Goal: Information Seeking & Learning: Learn about a topic

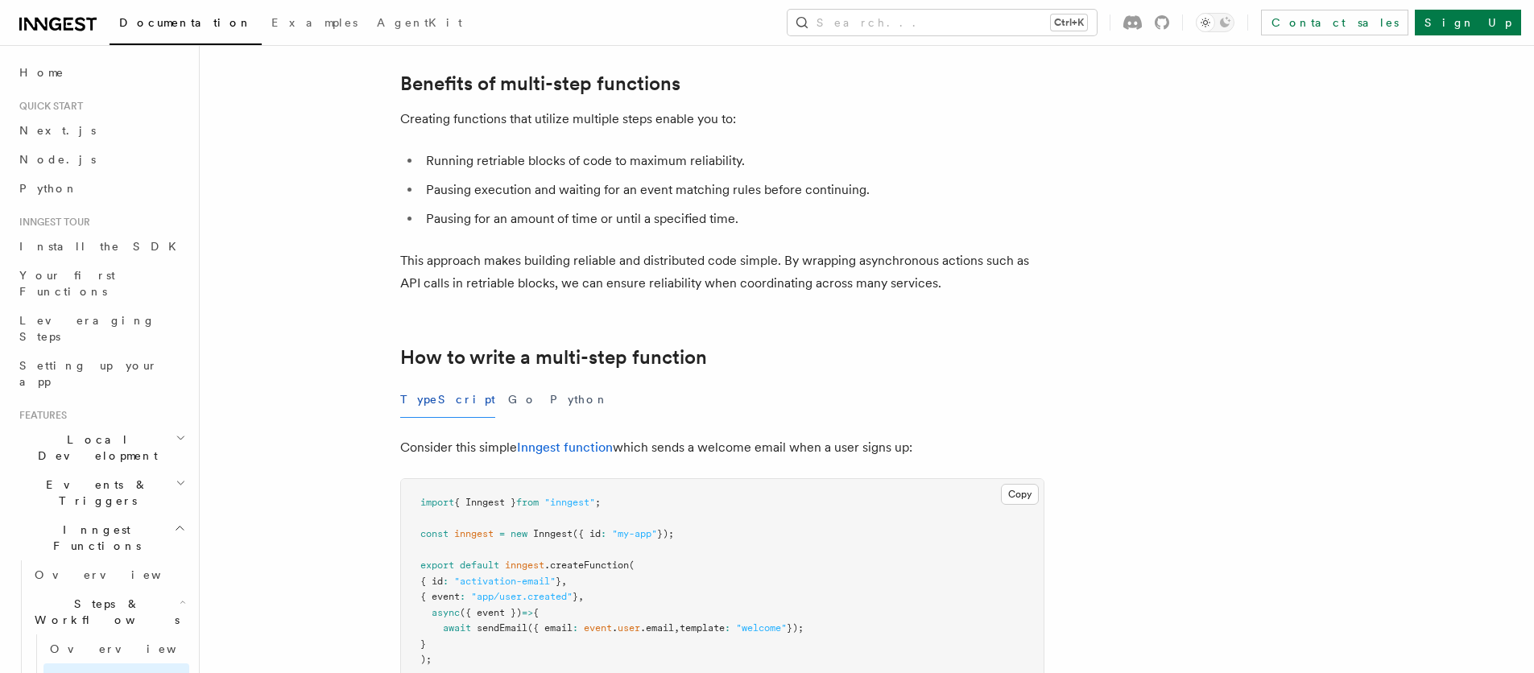
scroll to position [290, 0]
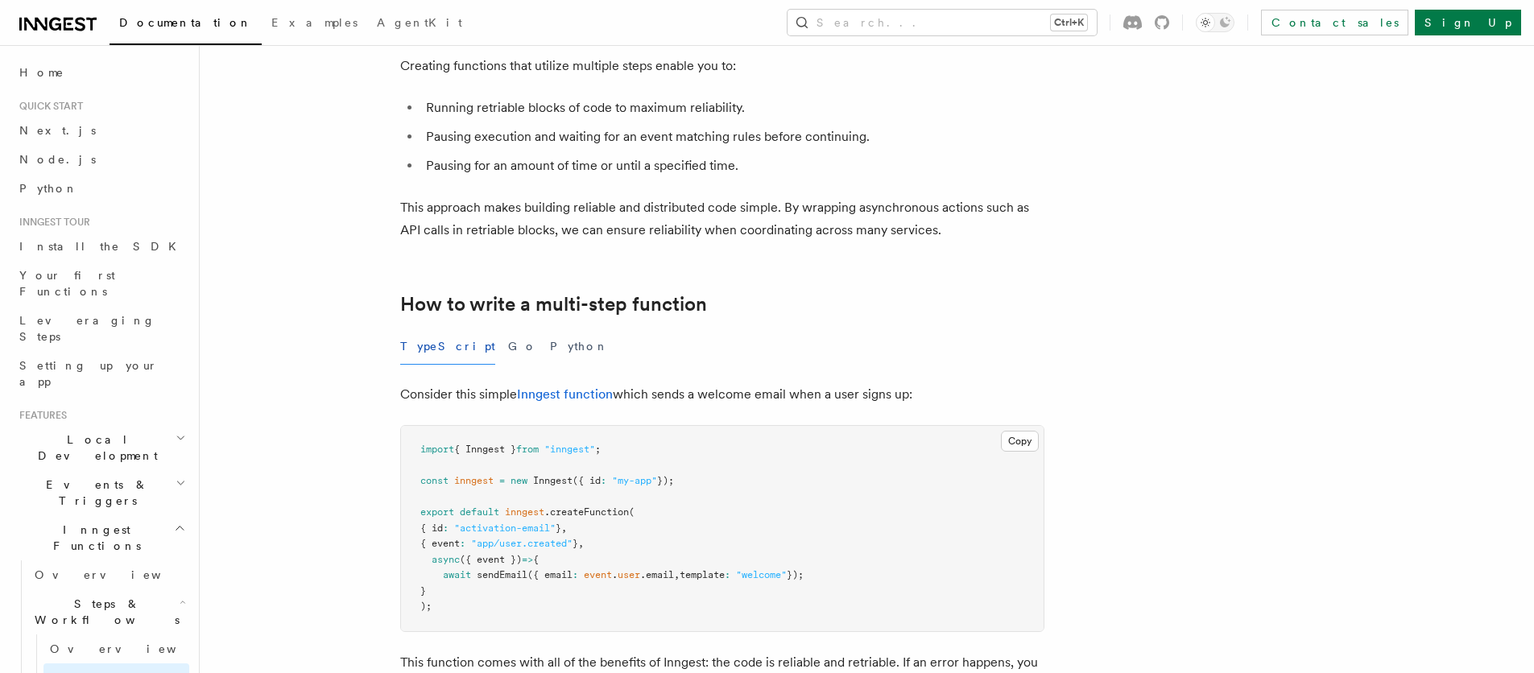
click at [151, 515] on h2 "Inngest Functions" at bounding box center [101, 537] width 176 height 45
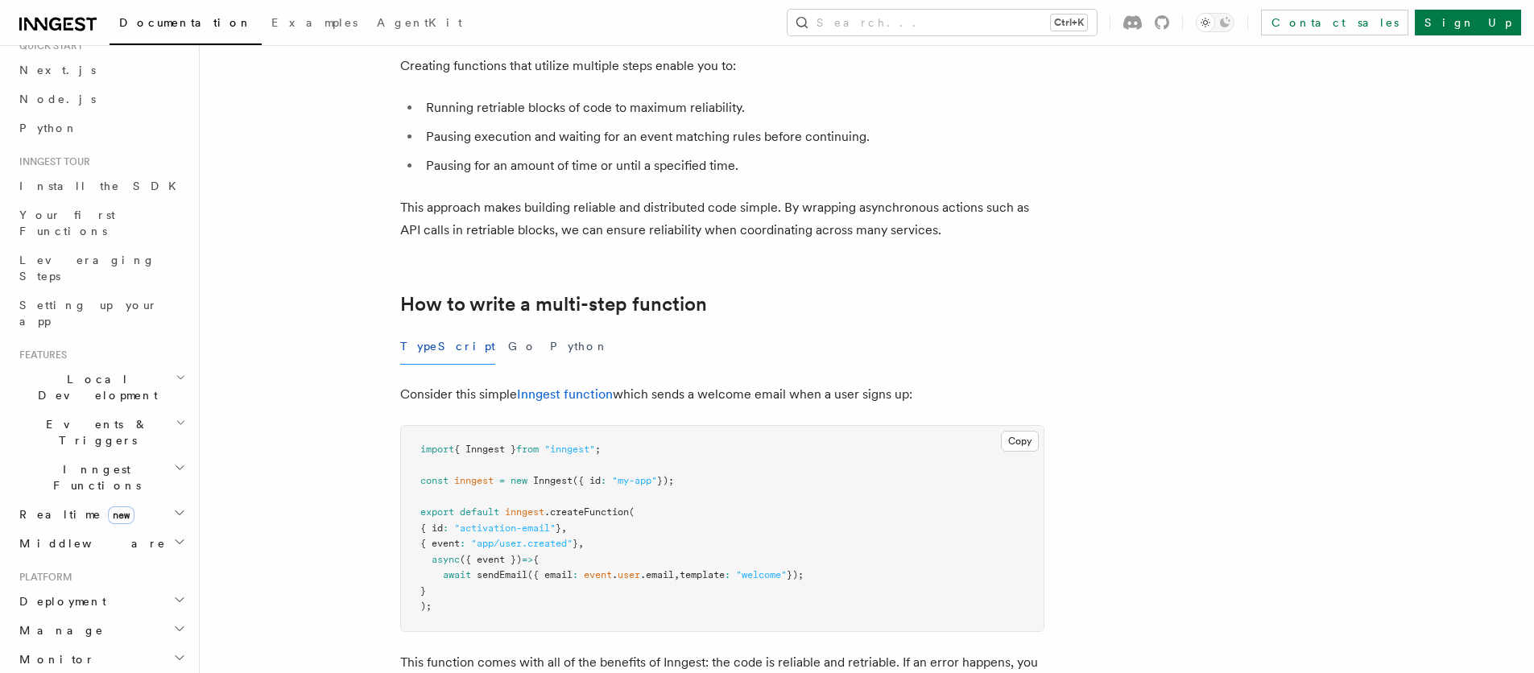
scroll to position [97, 0]
click at [155, 551] on h2 "Deployment" at bounding box center [101, 565] width 176 height 29
click at [106, 580] on link "Overview" at bounding box center [108, 594] width 161 height 29
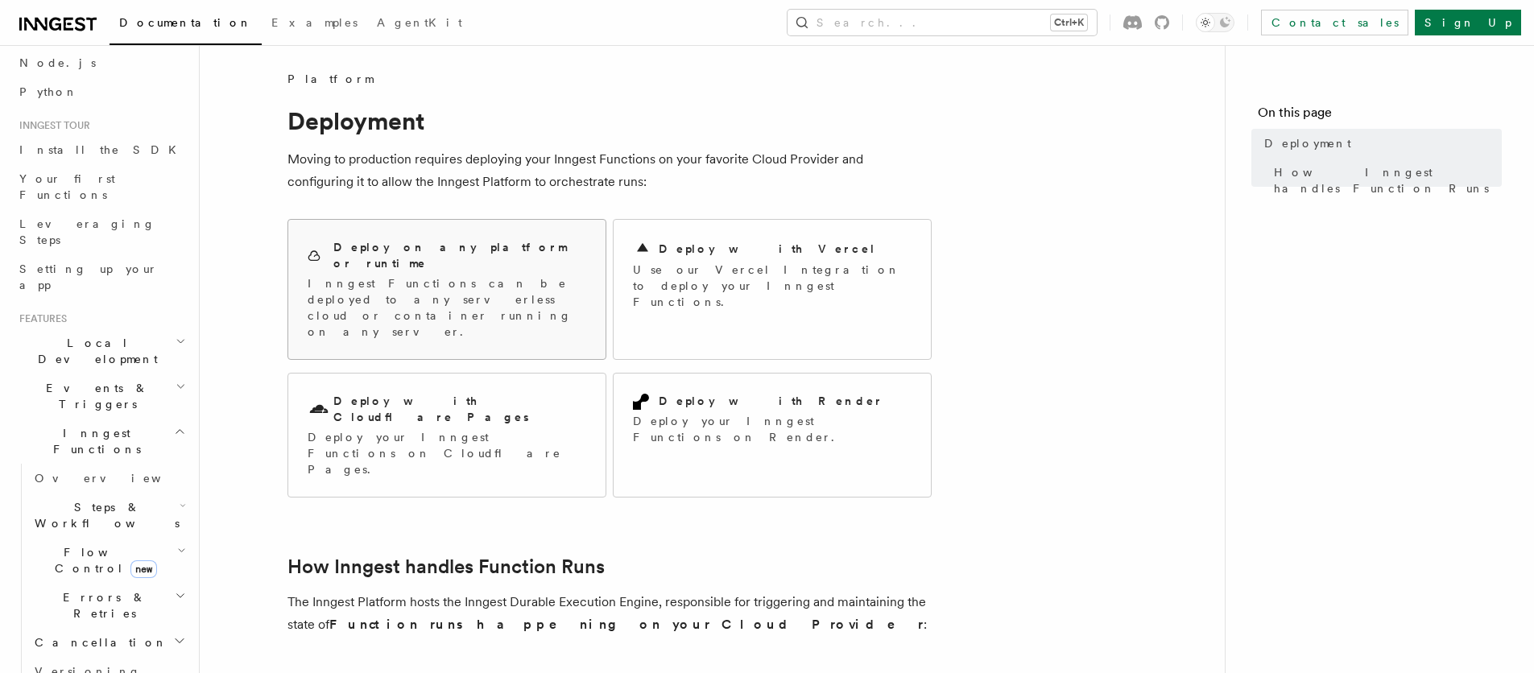
click at [585, 275] on p "Inngest Functions can be deployed to any serverless cloud or container running …" at bounding box center [447, 307] width 279 height 64
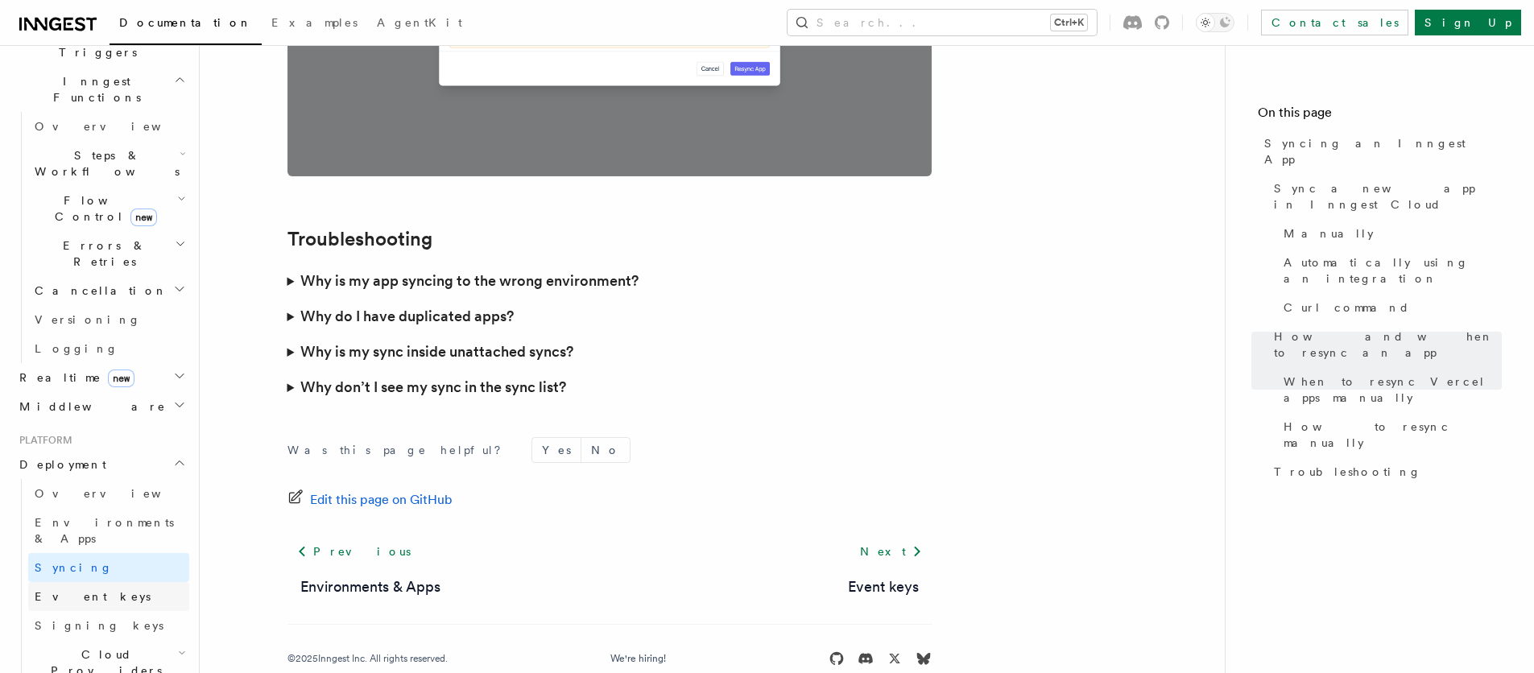
scroll to position [483, 0]
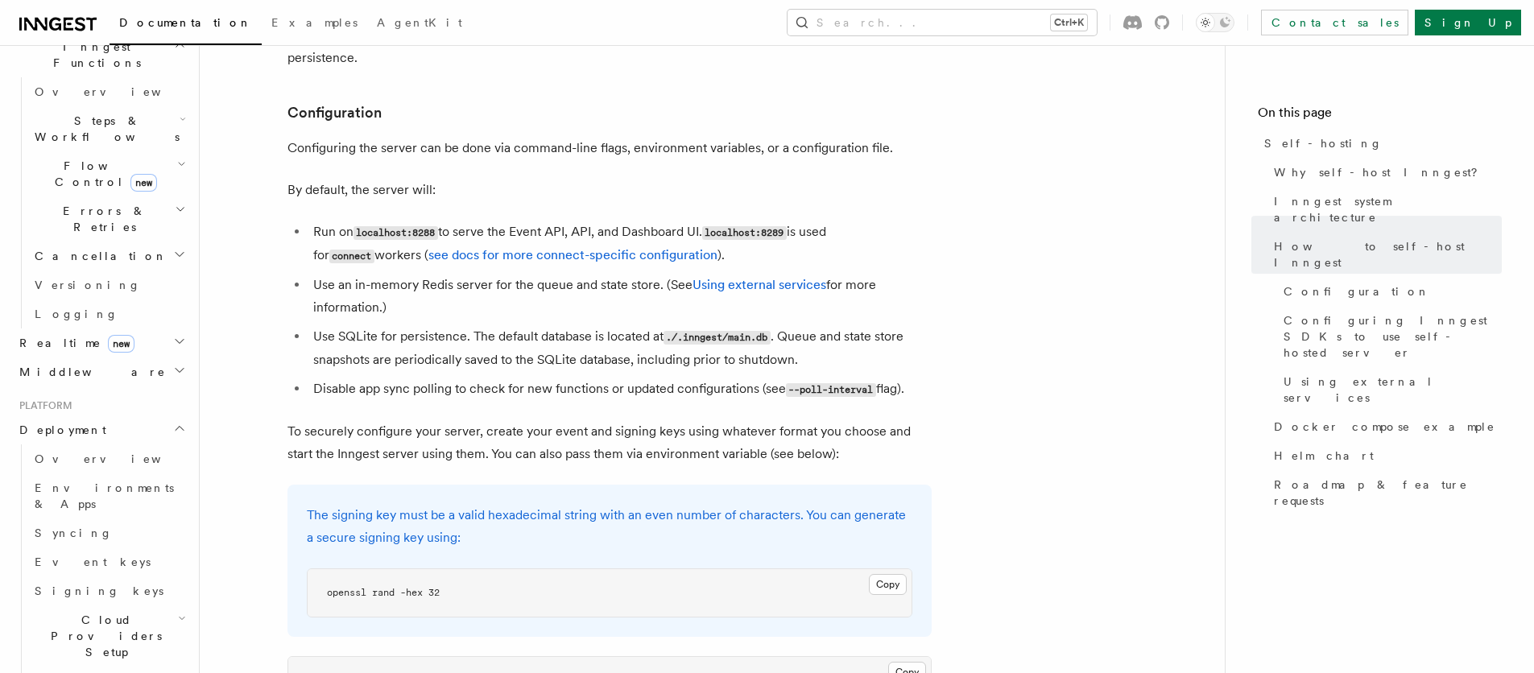
scroll to position [2319, 0]
